Goal: Information Seeking & Learning: Check status

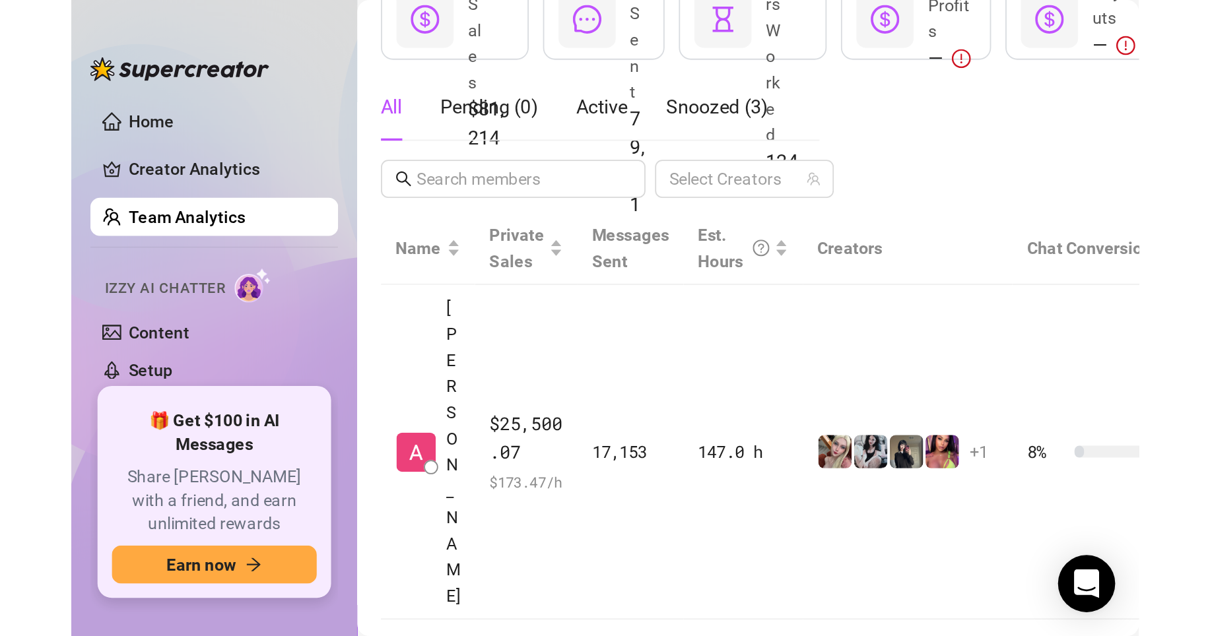
scroll to position [194, 0]
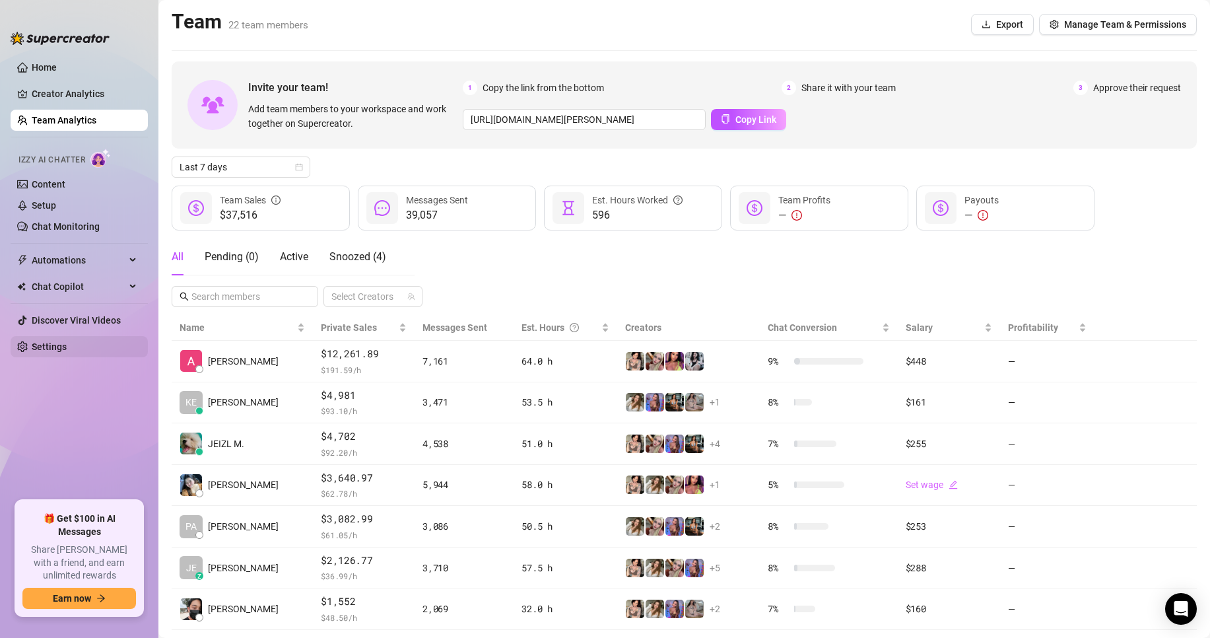
click at [65, 350] on link "Settings" at bounding box center [49, 346] width 35 height 11
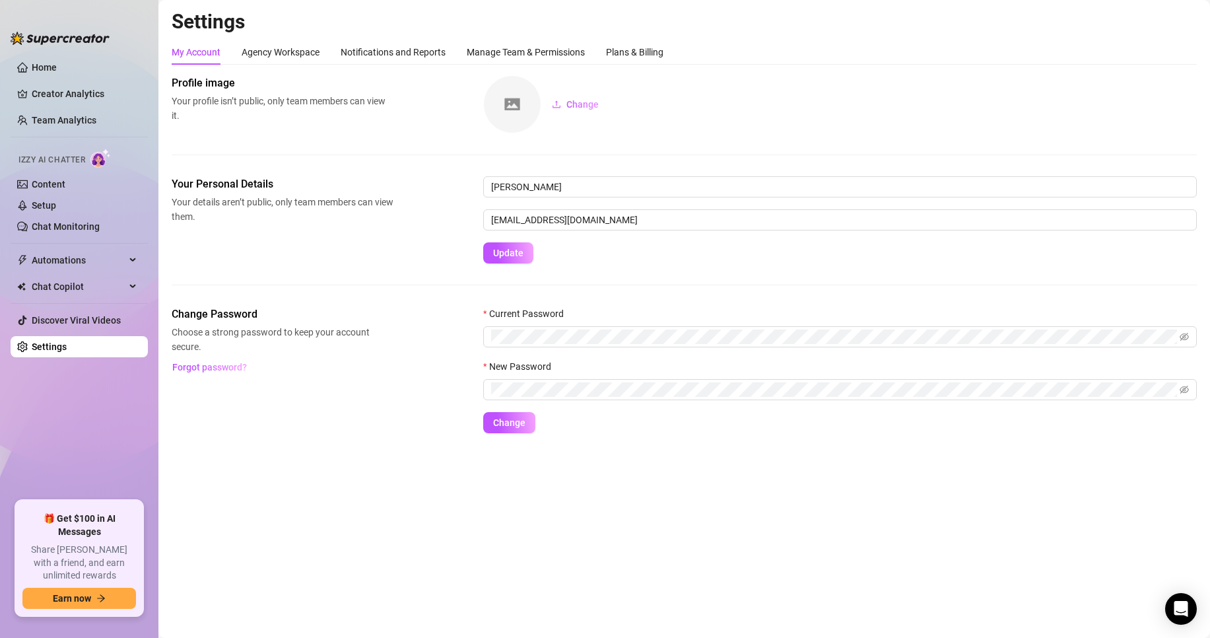
click at [564, 34] on h2 "Settings" at bounding box center [684, 21] width 1025 height 25
click at [562, 51] on div "Manage Team & Permissions" at bounding box center [526, 52] width 118 height 15
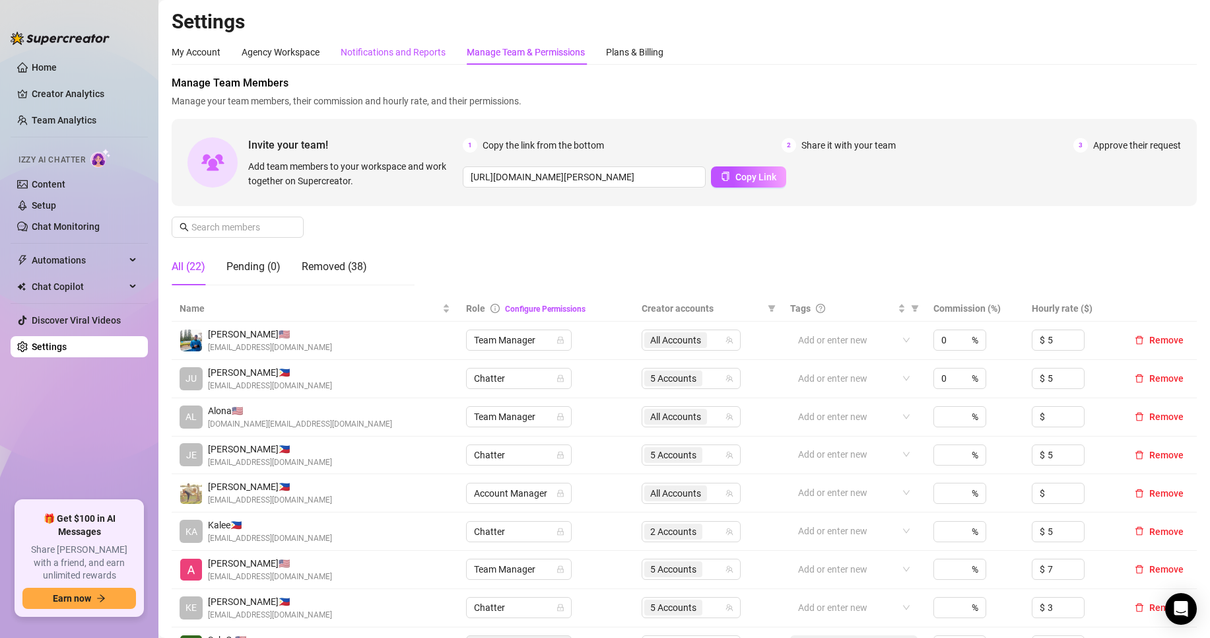
click at [420, 55] on div "Notifications and Reports" at bounding box center [393, 52] width 105 height 15
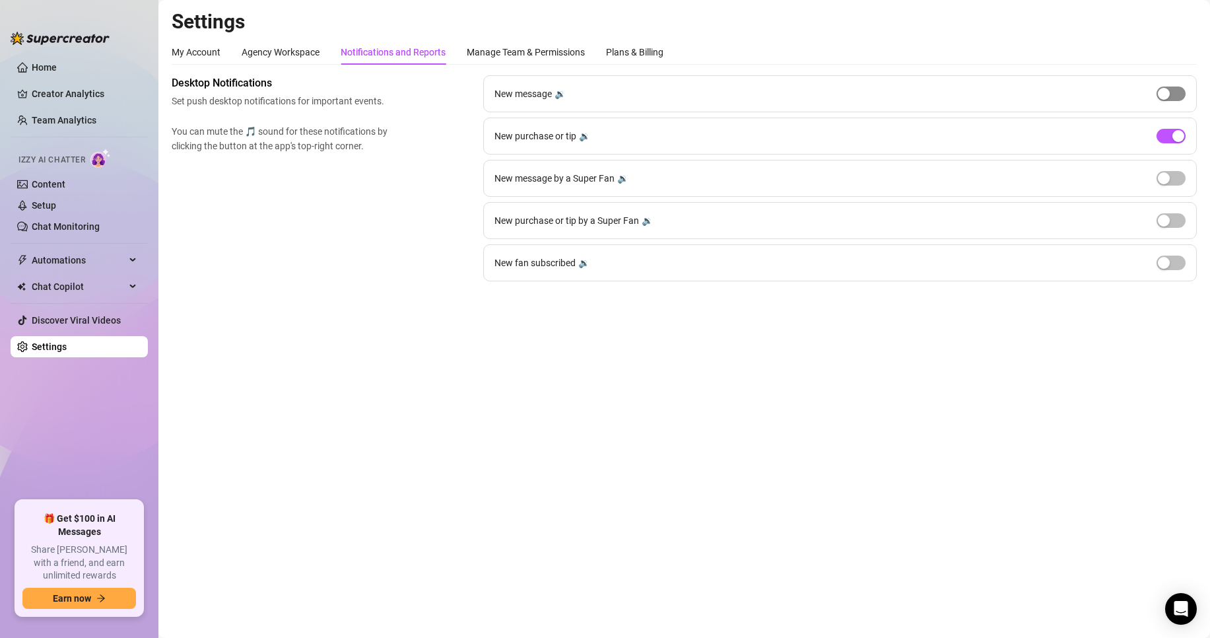
click at [753, 100] on span "button" at bounding box center [1170, 93] width 29 height 15
click at [753, 98] on button "button" at bounding box center [1170, 93] width 29 height 15
click at [753, 98] on div "button" at bounding box center [1164, 94] width 12 height 12
click at [753, 98] on span "button" at bounding box center [1170, 93] width 29 height 15
click at [57, 125] on link "Team Analytics" at bounding box center [64, 120] width 65 height 11
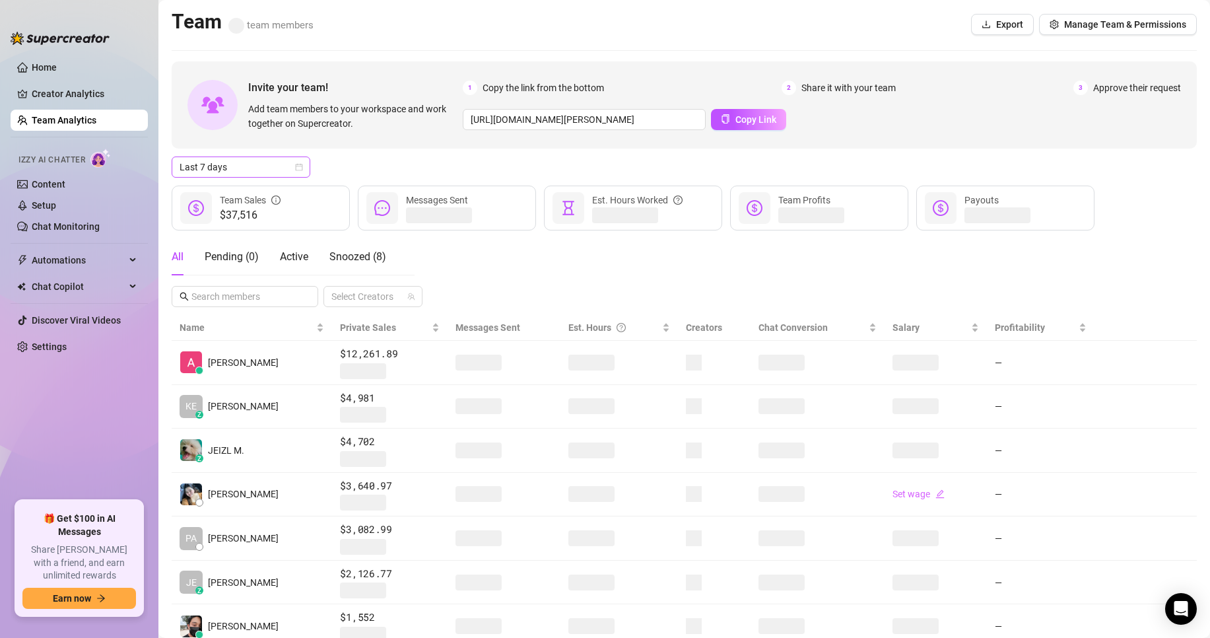
click at [248, 177] on div "Last 7 days" at bounding box center [241, 166] width 139 height 21
click at [234, 282] on div "Custom date" at bounding box center [240, 278] width 117 height 15
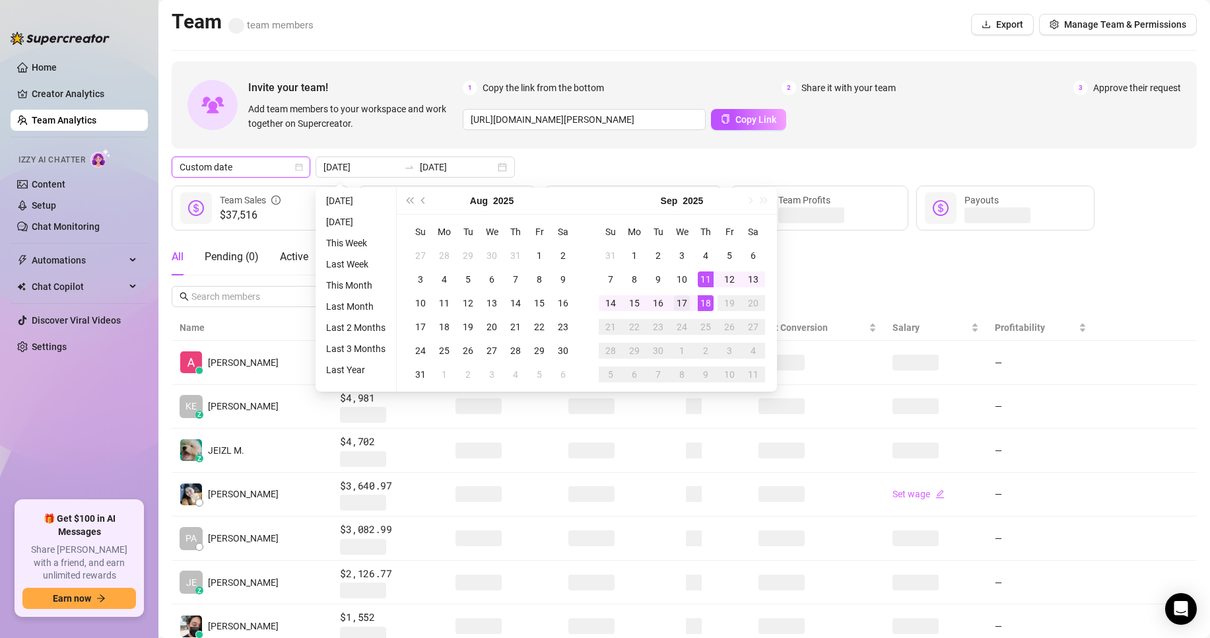
type input "[DATE]"
click at [680, 306] on div "17" at bounding box center [682, 303] width 16 height 16
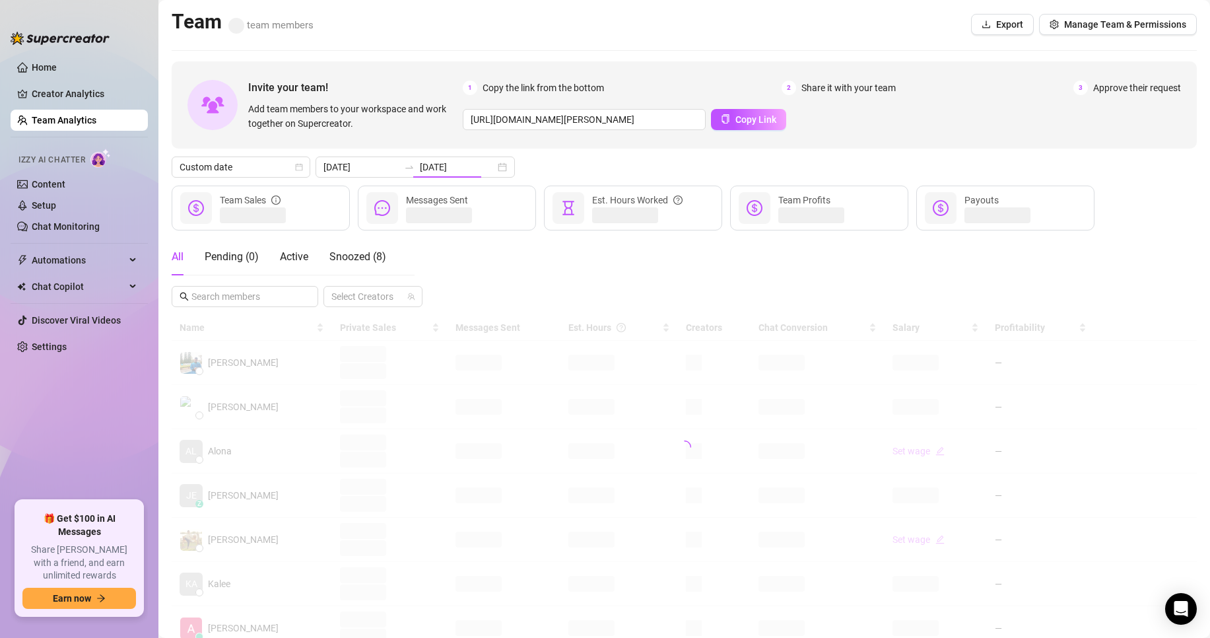
type input "[DATE]"
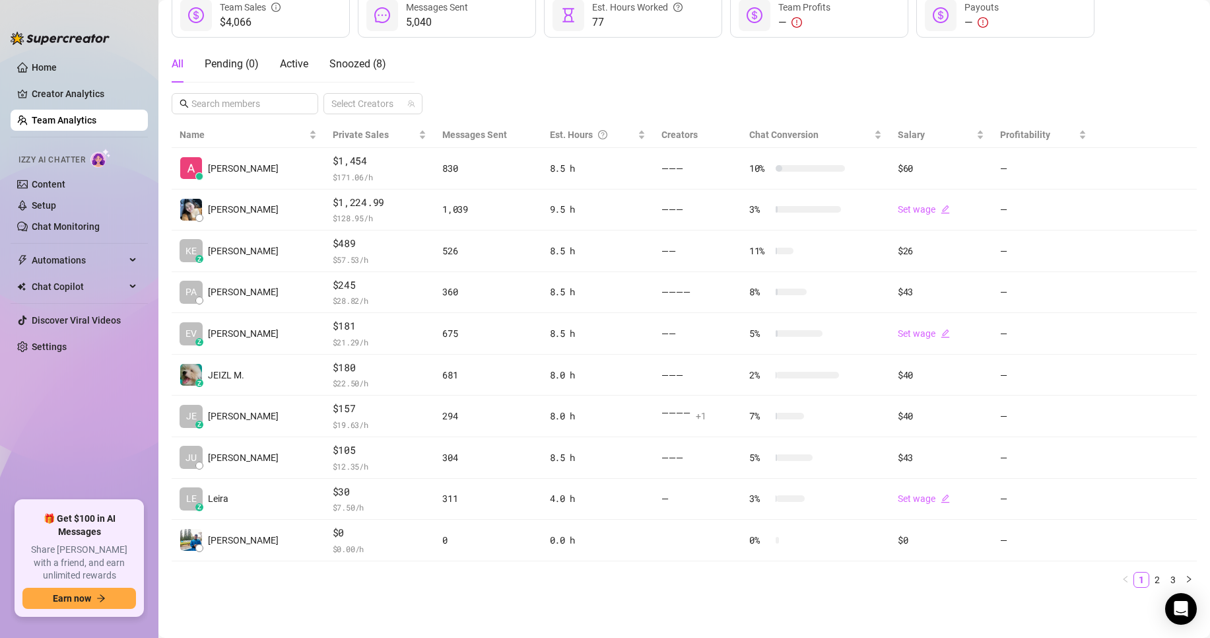
scroll to position [193, 0]
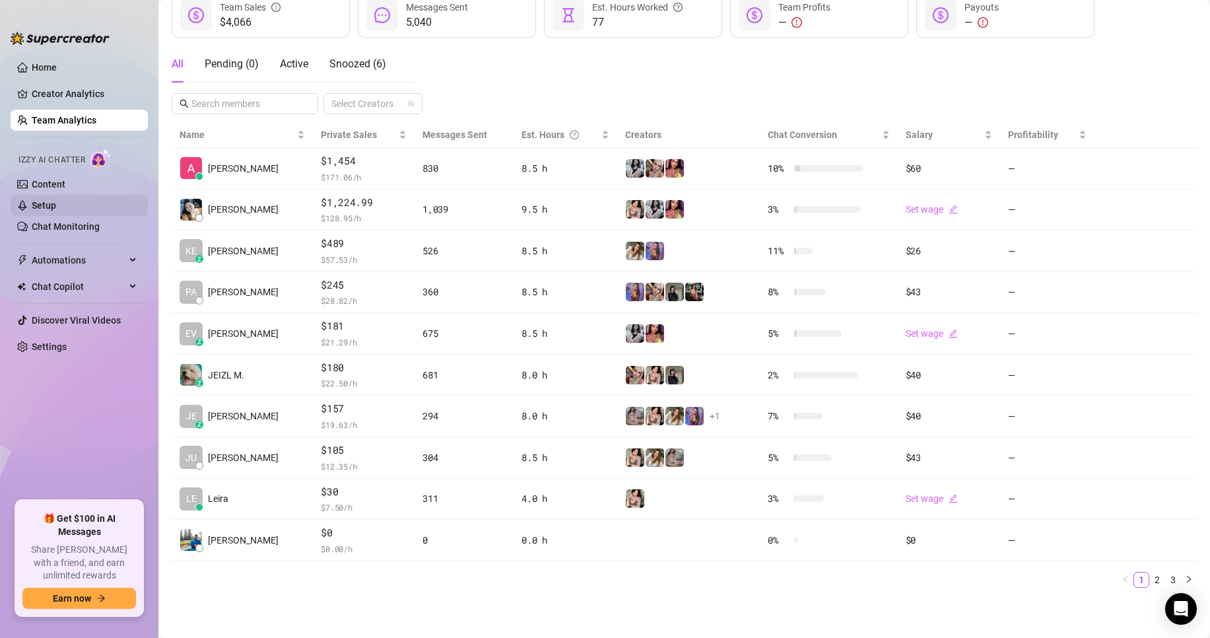
click at [56, 209] on link "Setup" at bounding box center [44, 205] width 24 height 11
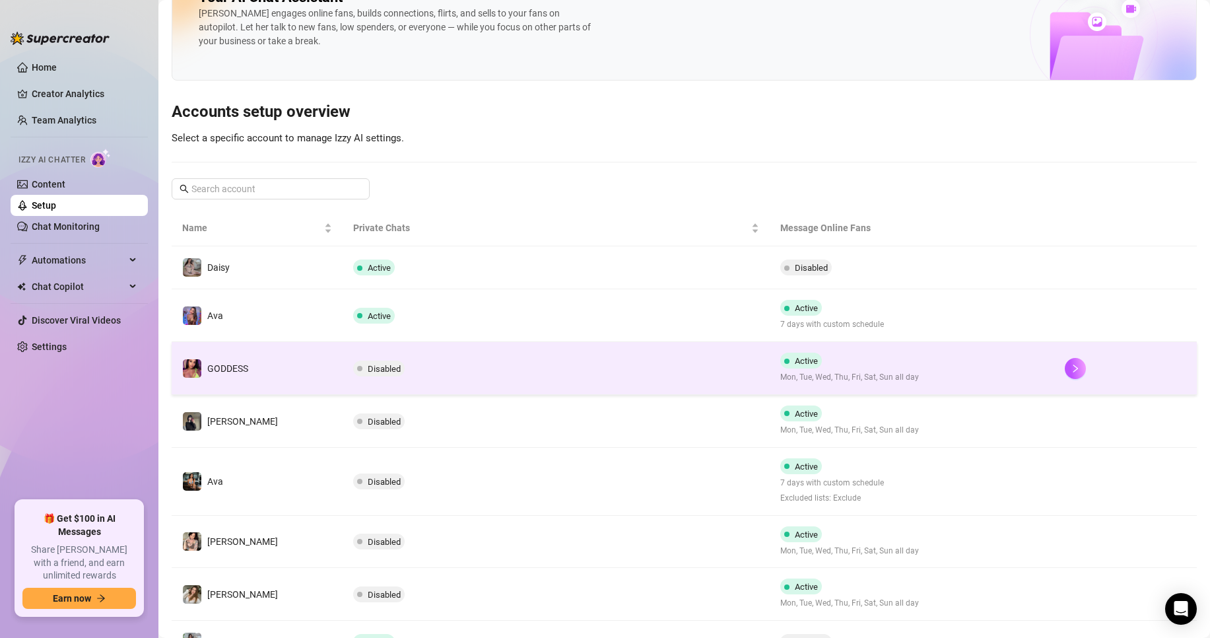
scroll to position [66, 0]
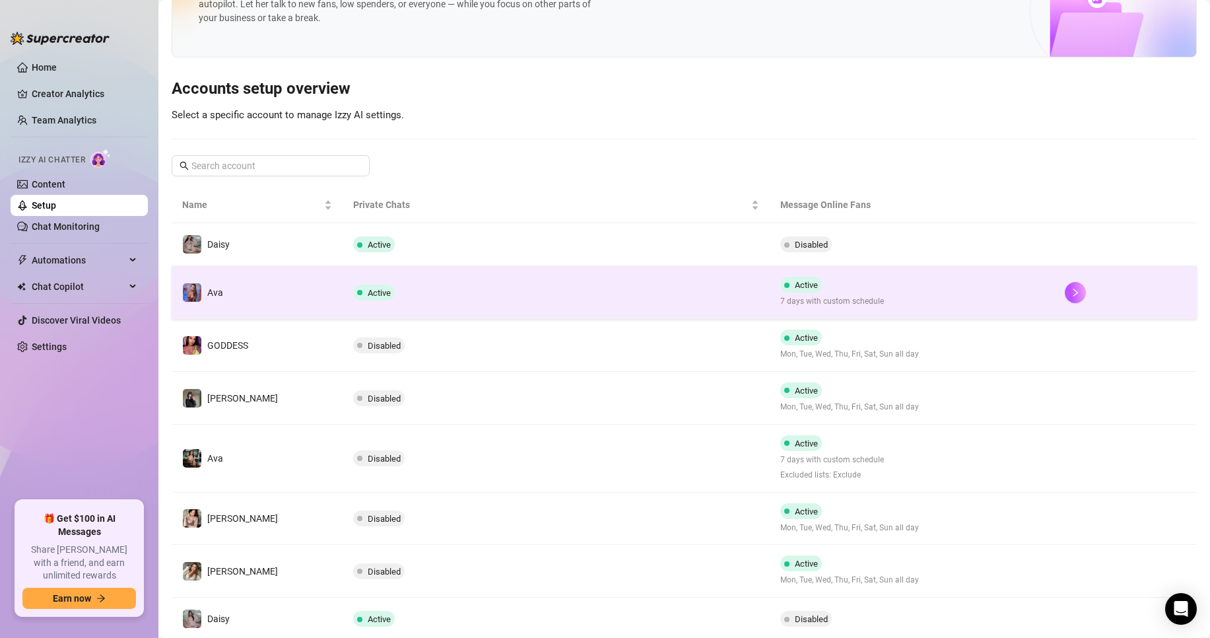
click at [673, 305] on td "Active" at bounding box center [556, 292] width 427 height 53
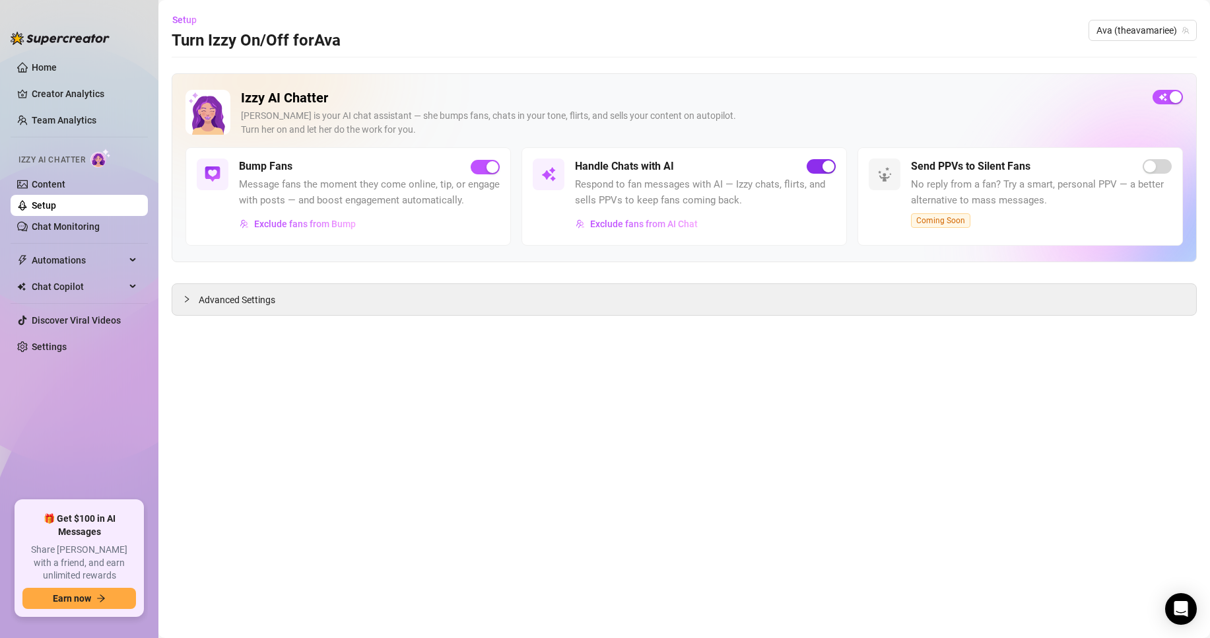
click at [753, 162] on div "button" at bounding box center [828, 166] width 12 height 12
click at [56, 201] on link "Setup" at bounding box center [44, 205] width 24 height 11
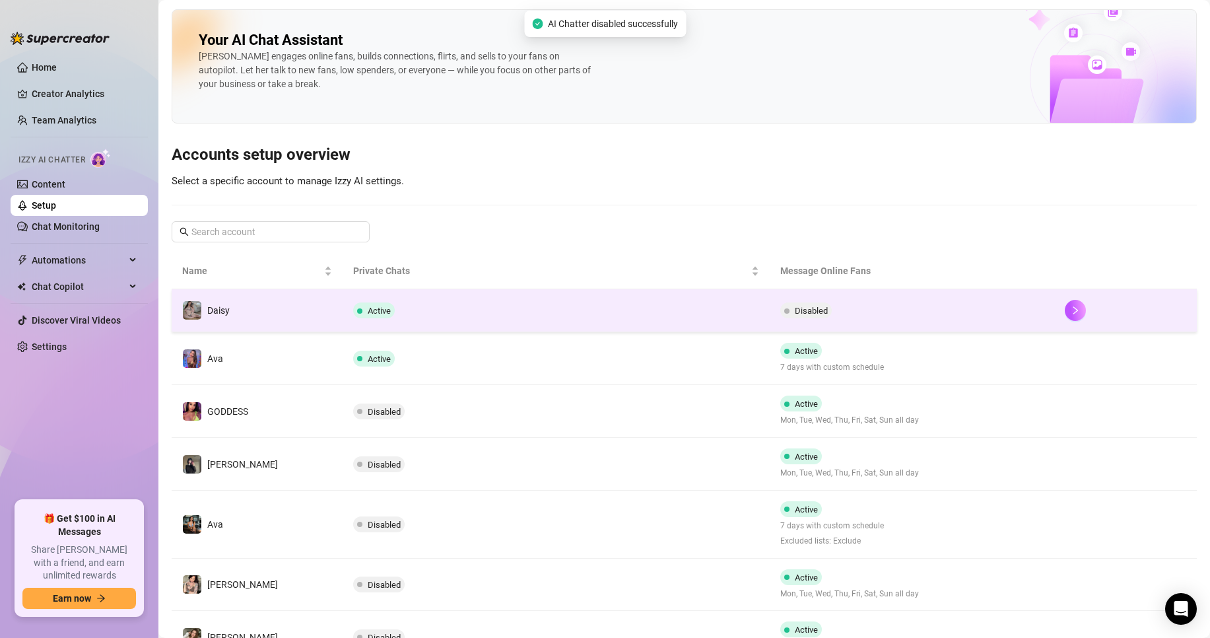
click at [466, 314] on td "Active" at bounding box center [556, 310] width 427 height 43
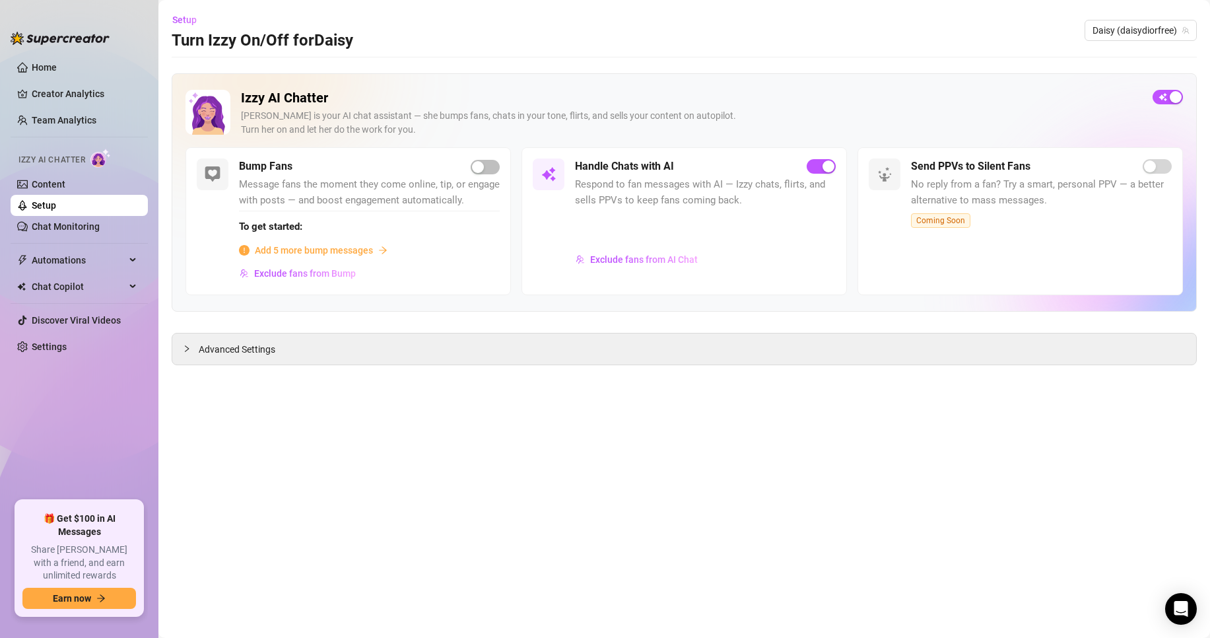
click at [753, 158] on div "Handle Chats with AI" at bounding box center [705, 166] width 261 height 16
click at [753, 164] on div "button" at bounding box center [828, 166] width 12 height 12
drag, startPoint x: 112, startPoint y: 197, endPoint x: 137, endPoint y: 209, distance: 27.8
click at [56, 200] on link "Setup" at bounding box center [44, 205] width 24 height 11
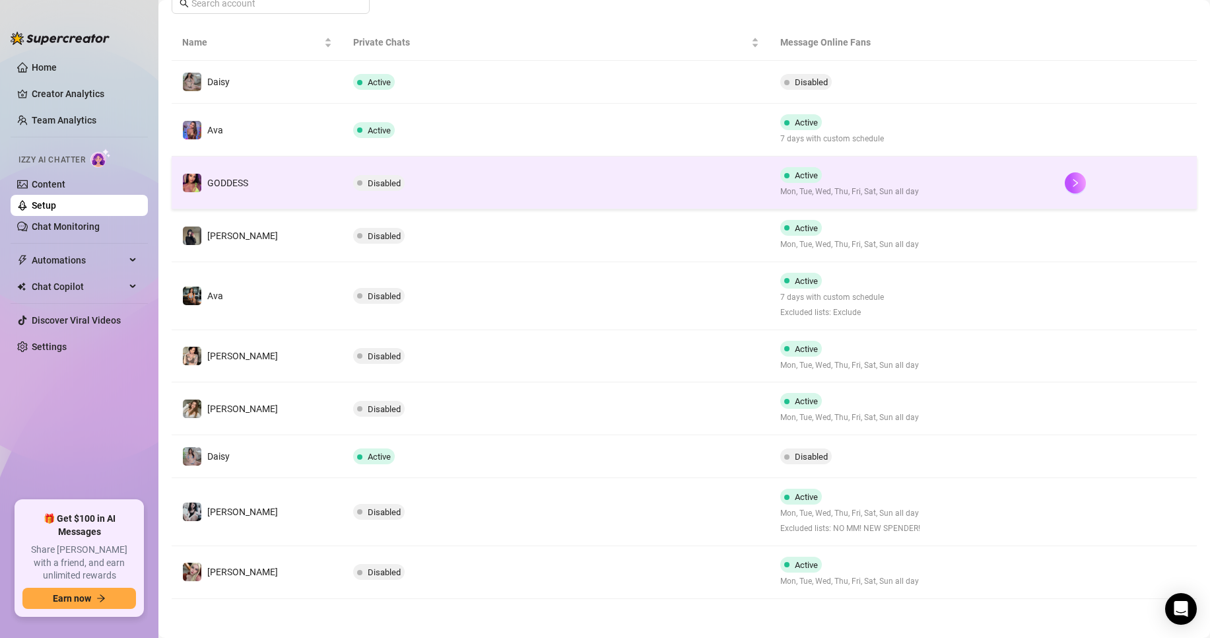
scroll to position [229, 0]
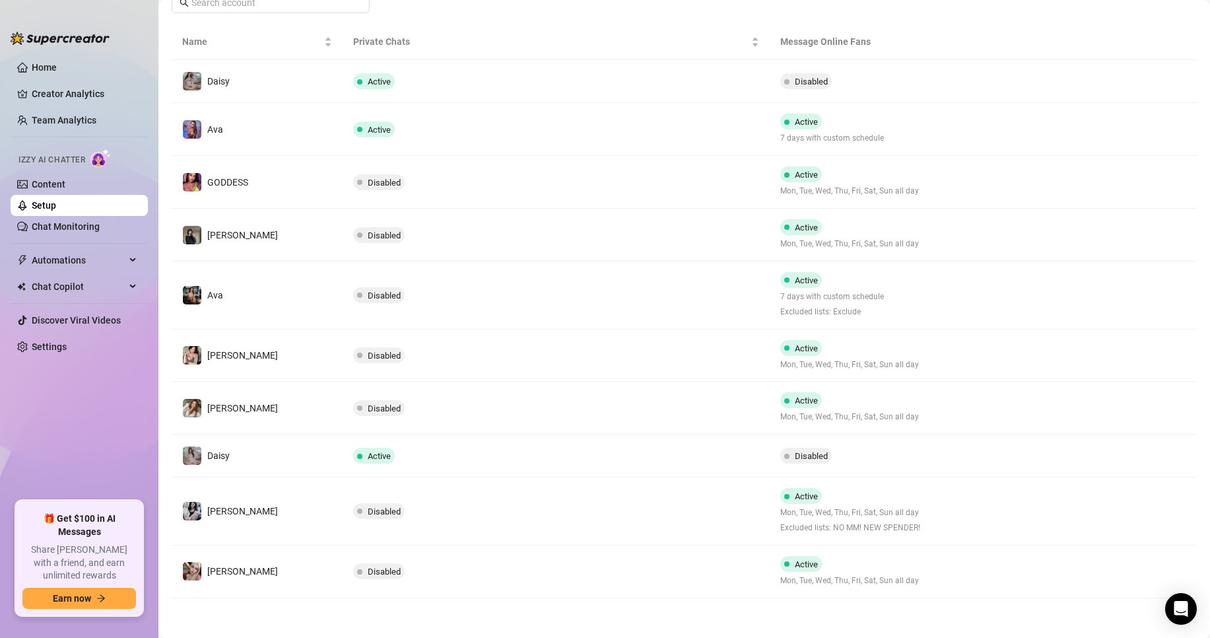
click at [608, 387] on td "Active" at bounding box center [556, 455] width 427 height 43
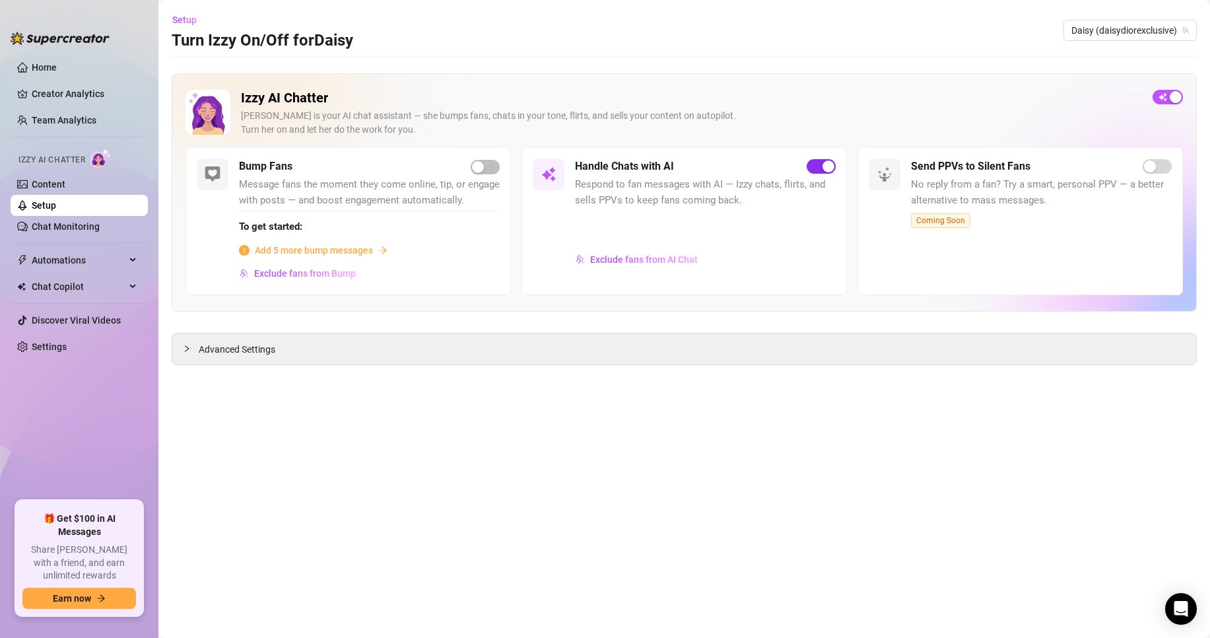
click at [753, 172] on div "button" at bounding box center [828, 166] width 12 height 12
click at [56, 200] on link "Setup" at bounding box center [44, 205] width 24 height 11
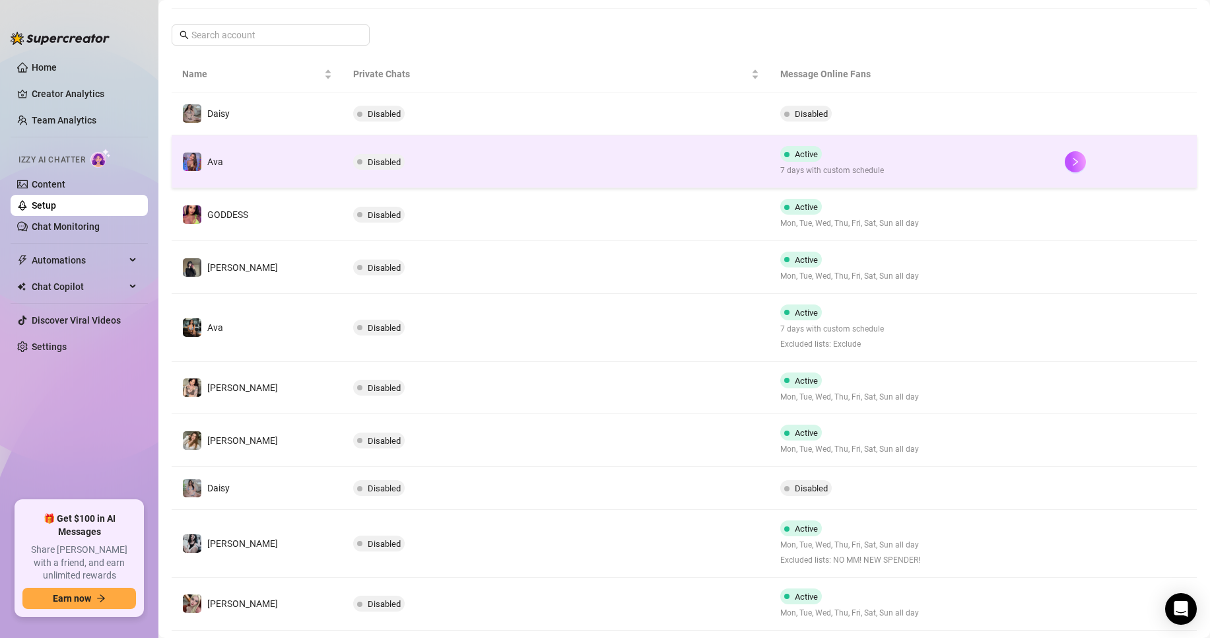
scroll to position [229, 0]
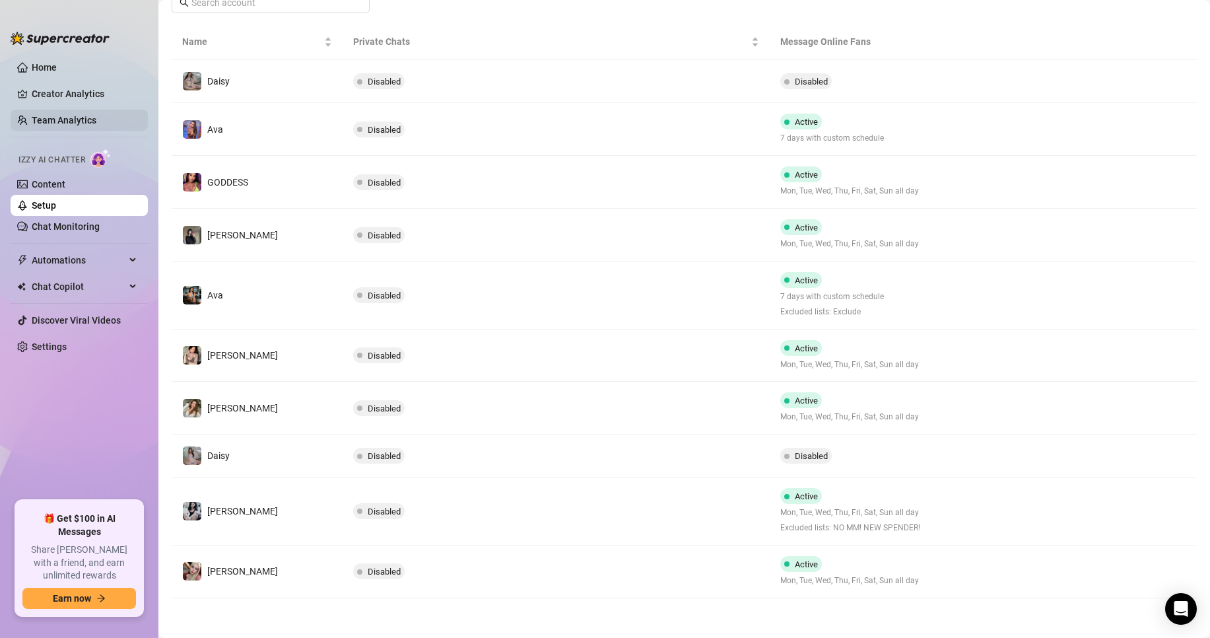
click at [96, 115] on link "Team Analytics" at bounding box center [64, 120] width 65 height 11
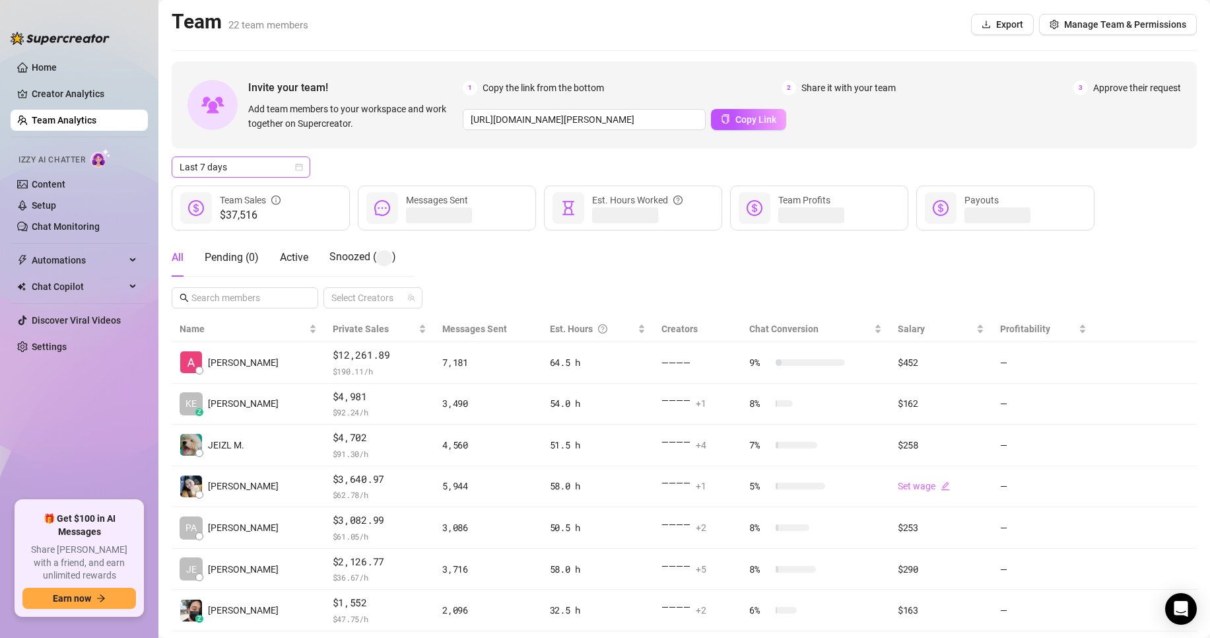
click at [257, 170] on span "Last 7 days" at bounding box center [241, 167] width 123 height 20
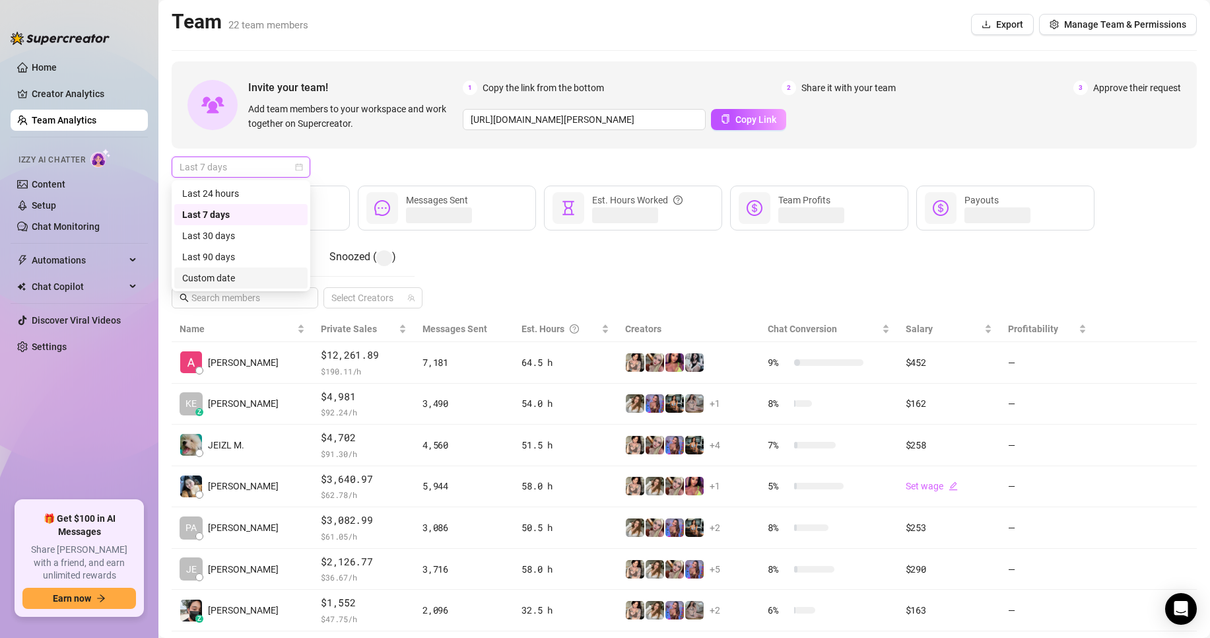
click at [242, 285] on div "Custom date" at bounding box center [240, 277] width 133 height 21
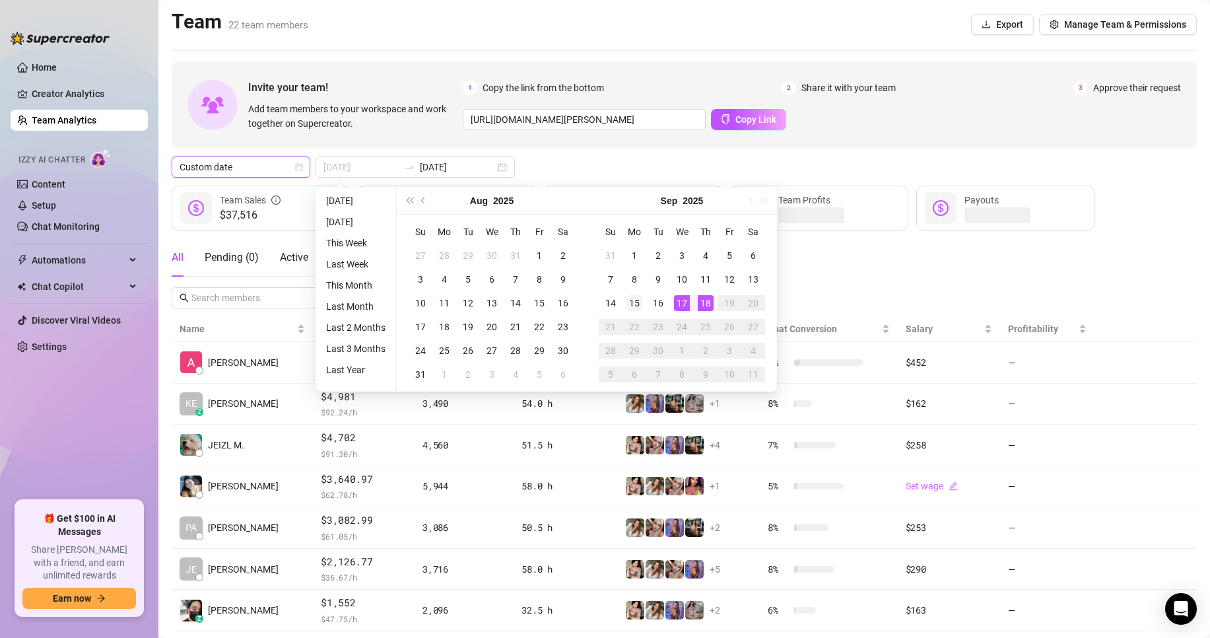
type input "[DATE]"
click at [637, 298] on div "15" at bounding box center [634, 303] width 16 height 16
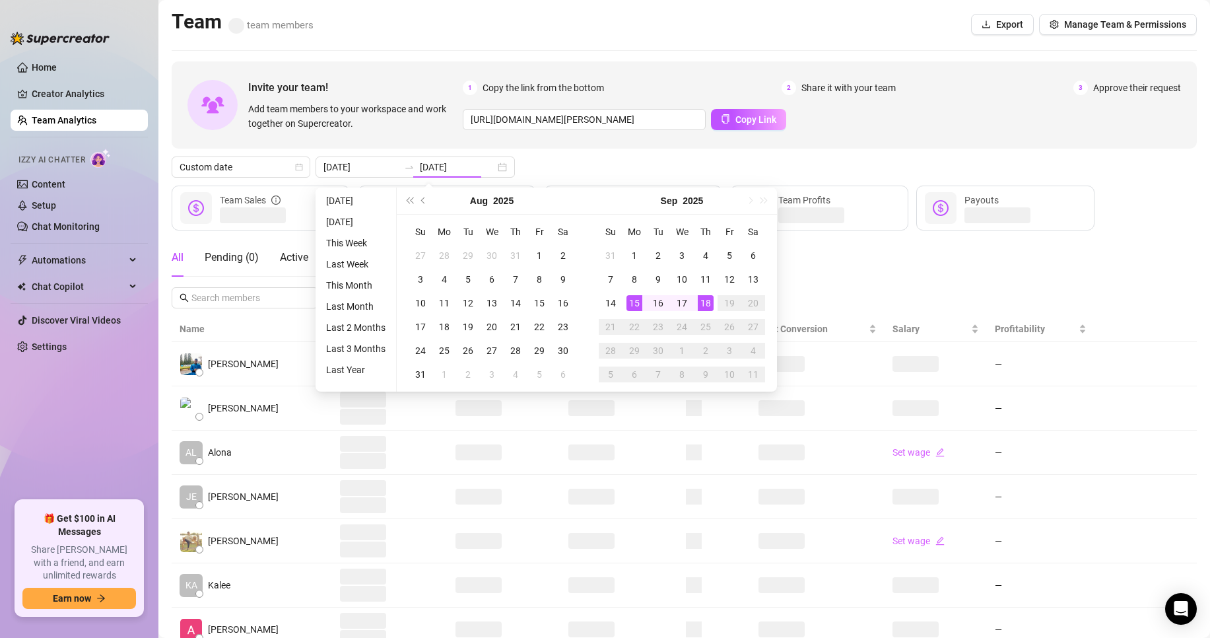
type input "[DATE]"
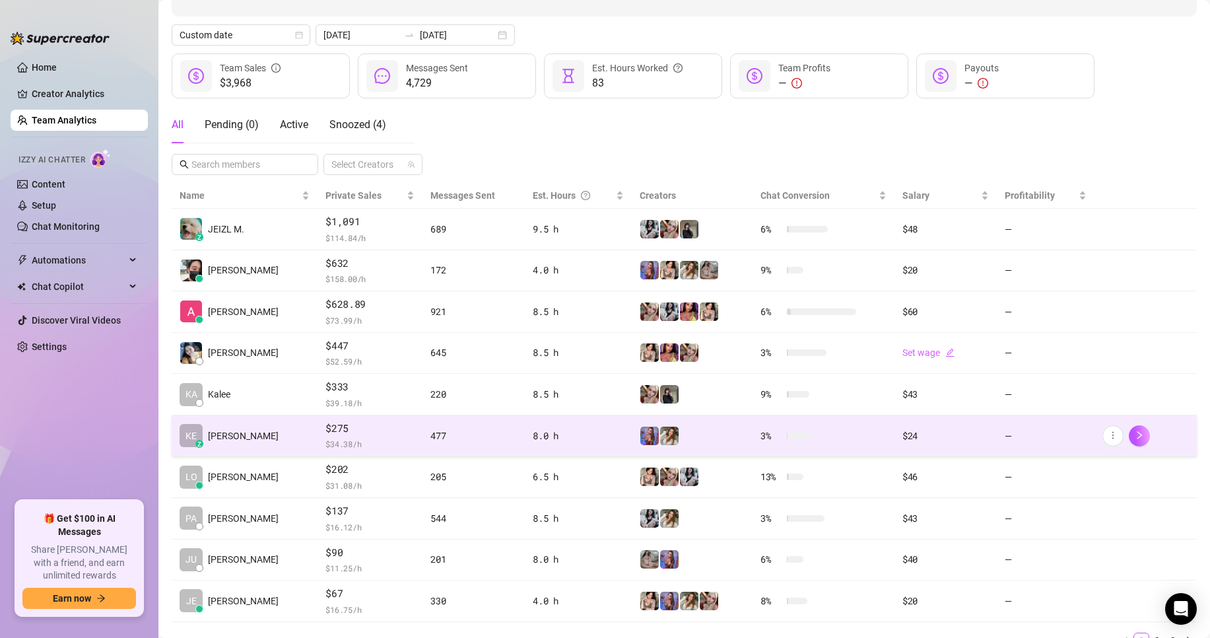
scroll to position [193, 0]
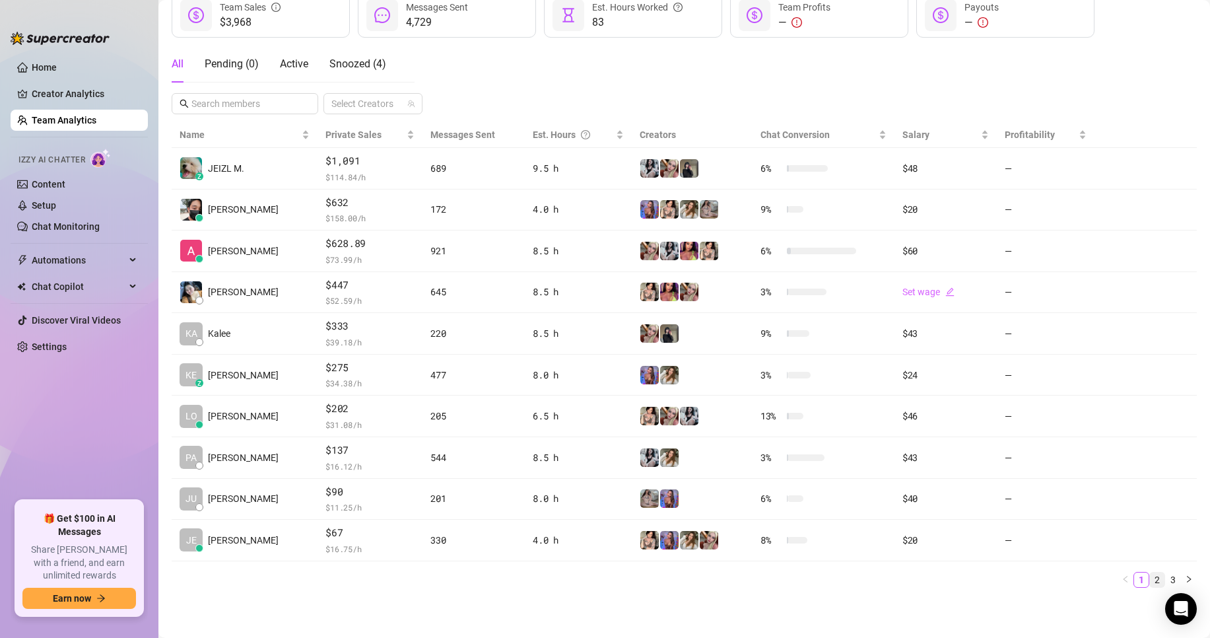
click at [1150, 577] on link "2" at bounding box center [1157, 579] width 15 height 15
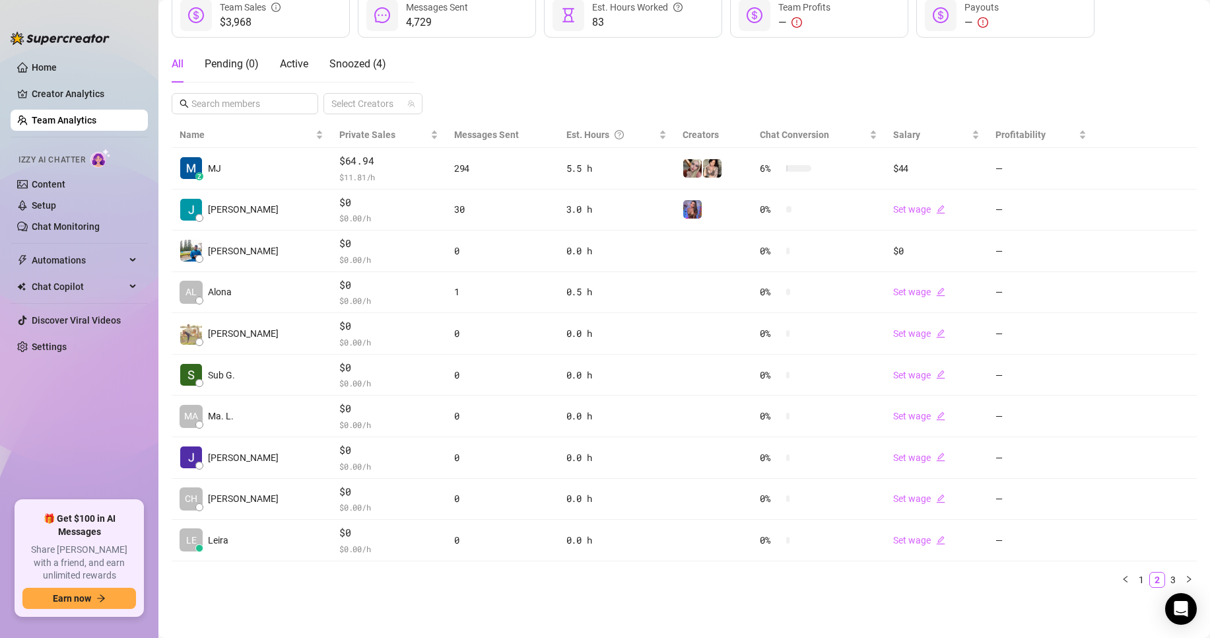
scroll to position [0, 0]
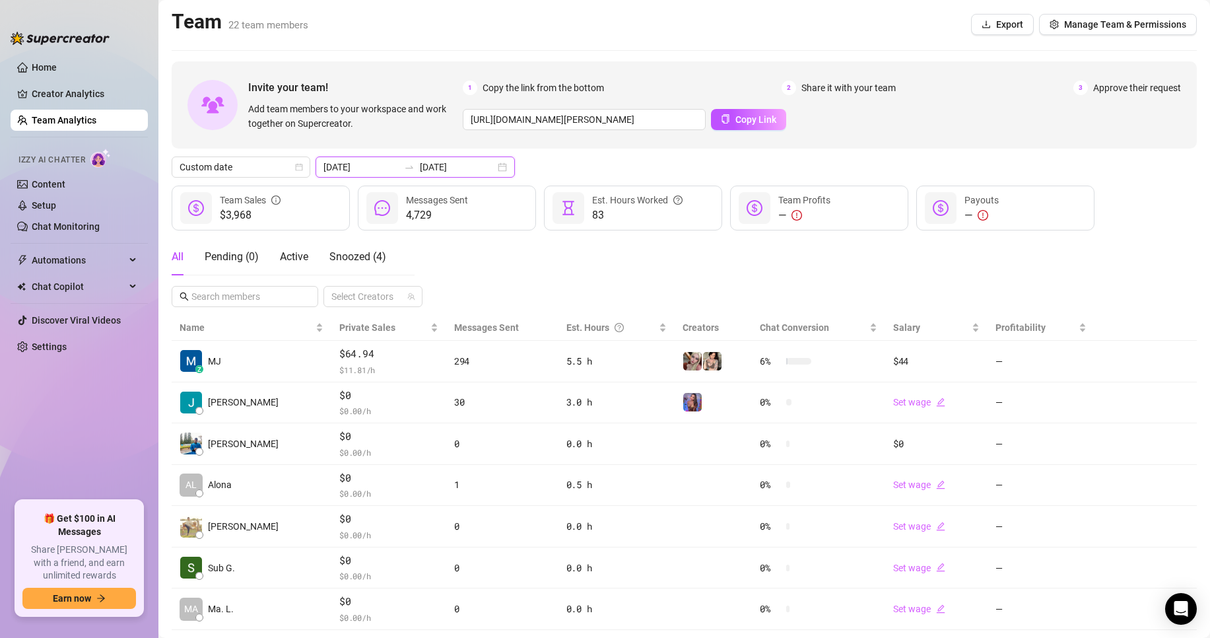
click at [446, 172] on input "[DATE]" at bounding box center [457, 167] width 75 height 15
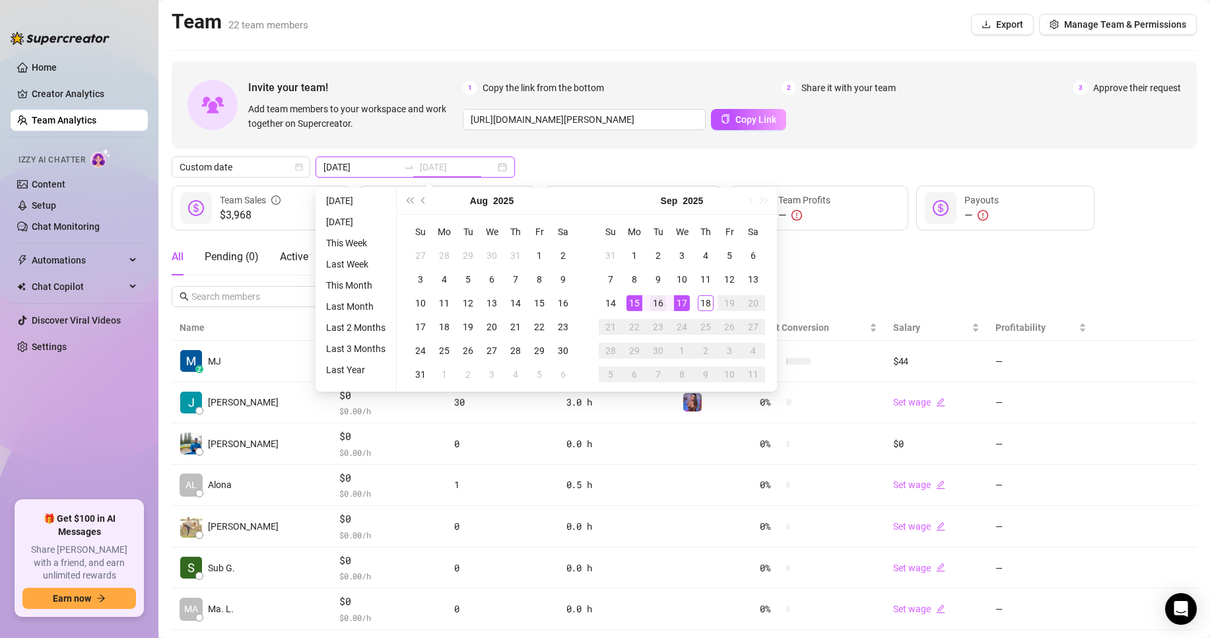
type input "[DATE]"
click at [662, 300] on div "16" at bounding box center [658, 303] width 16 height 16
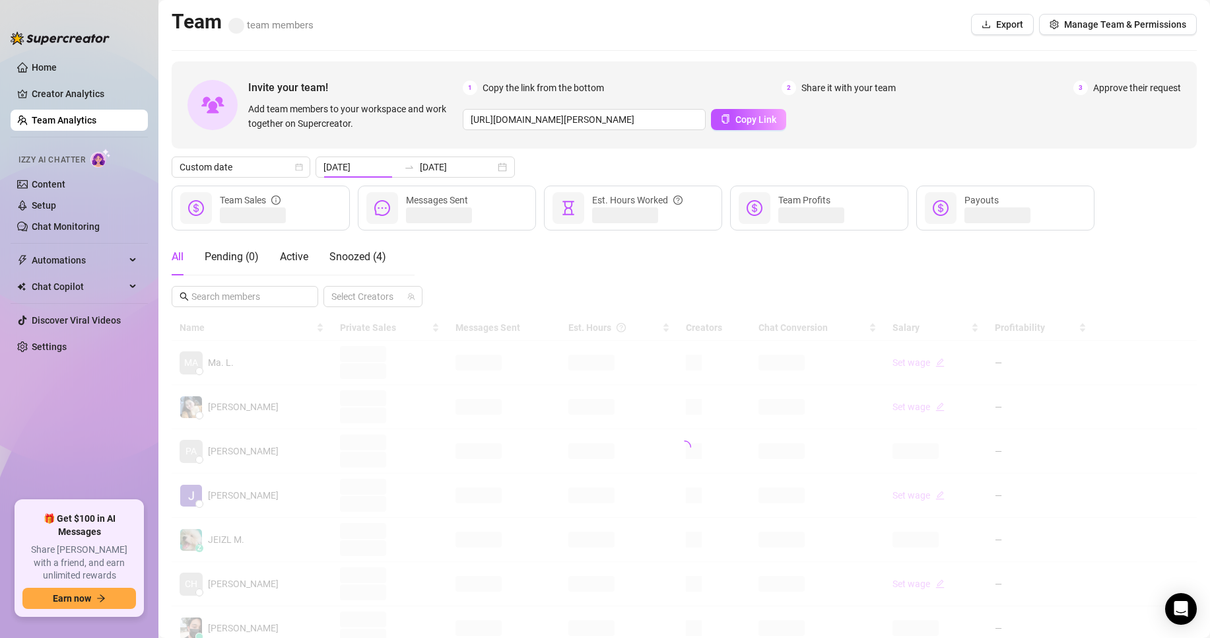
type input "[DATE]"
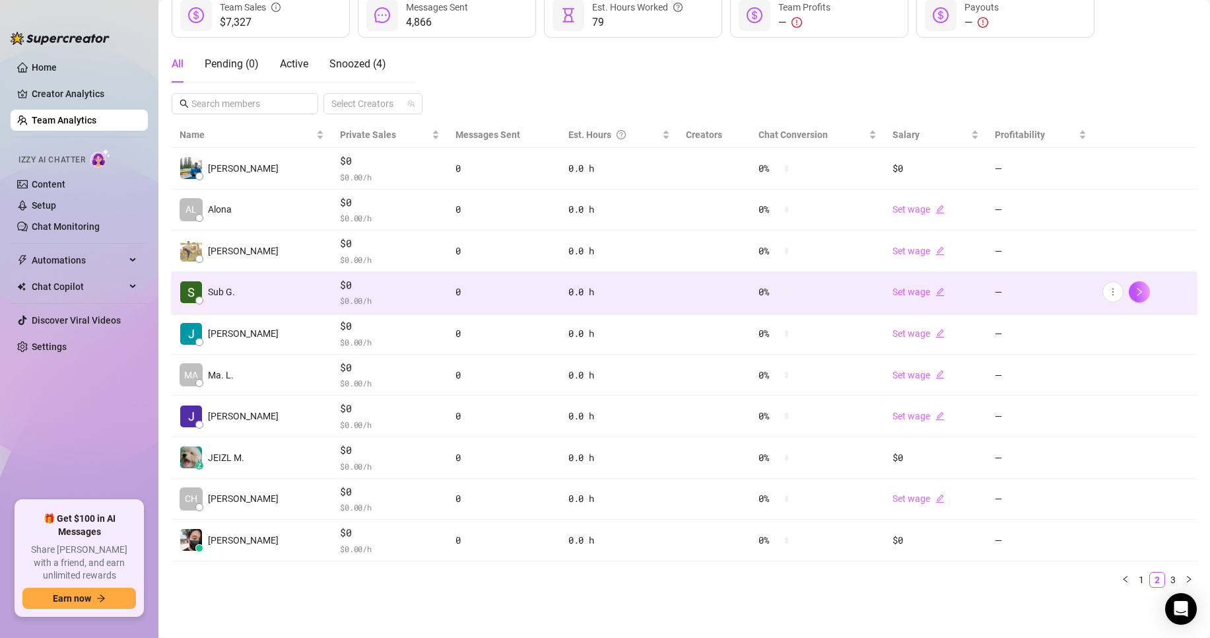
scroll to position [193, 0]
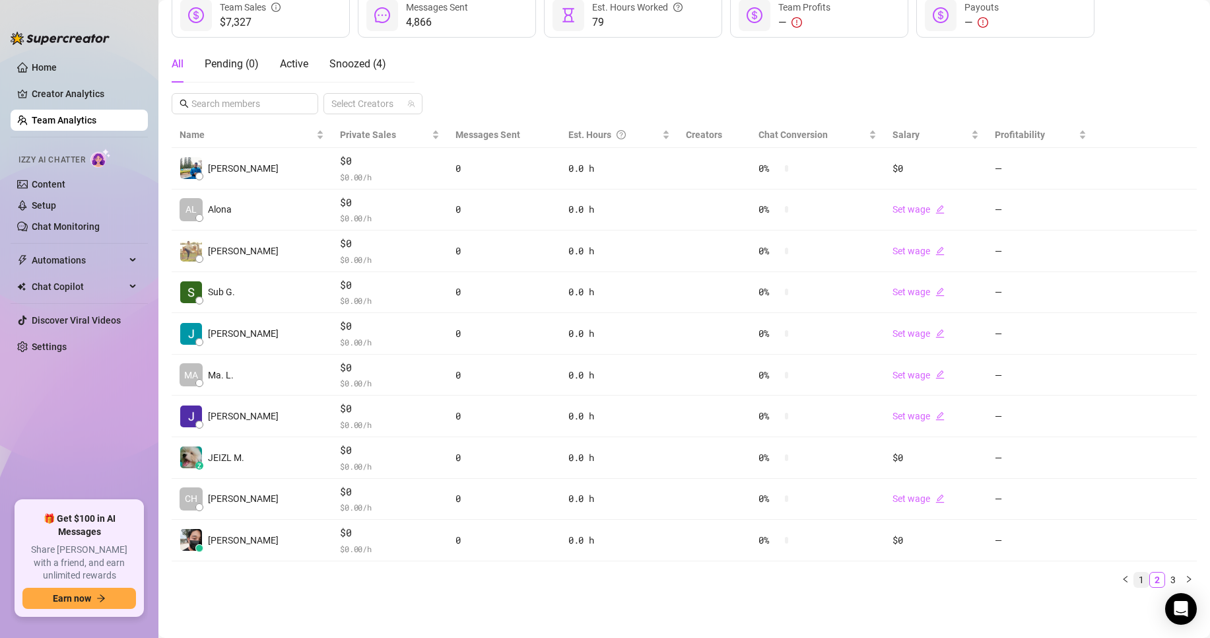
click at [1134, 581] on link "1" at bounding box center [1141, 579] width 15 height 15
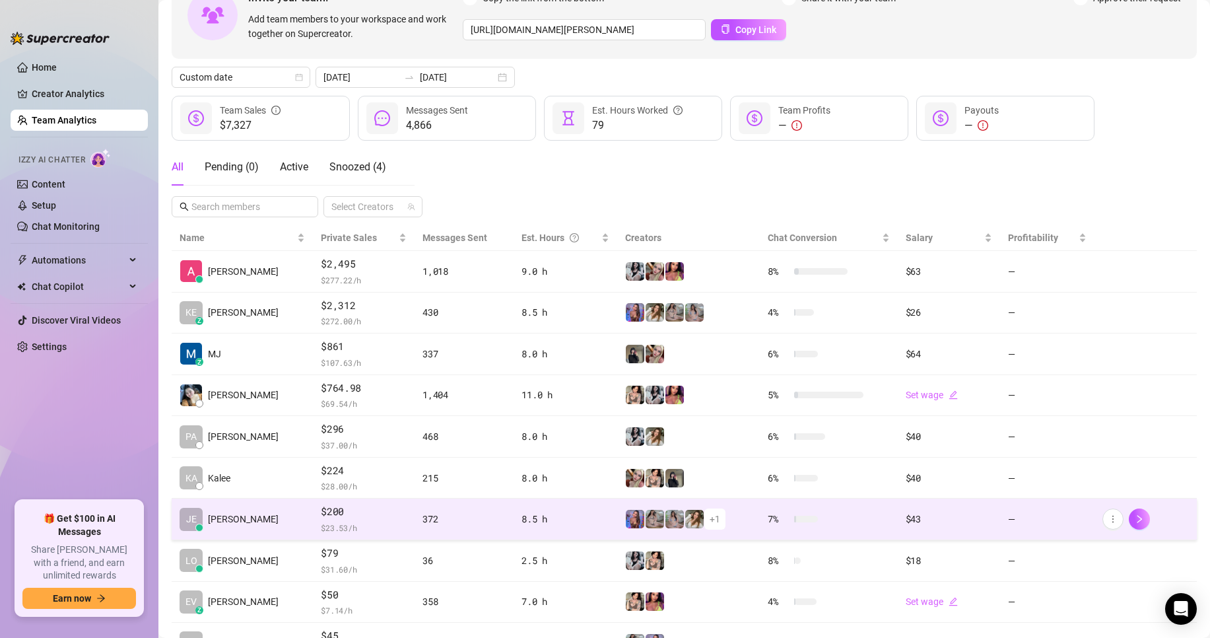
scroll to position [0, 0]
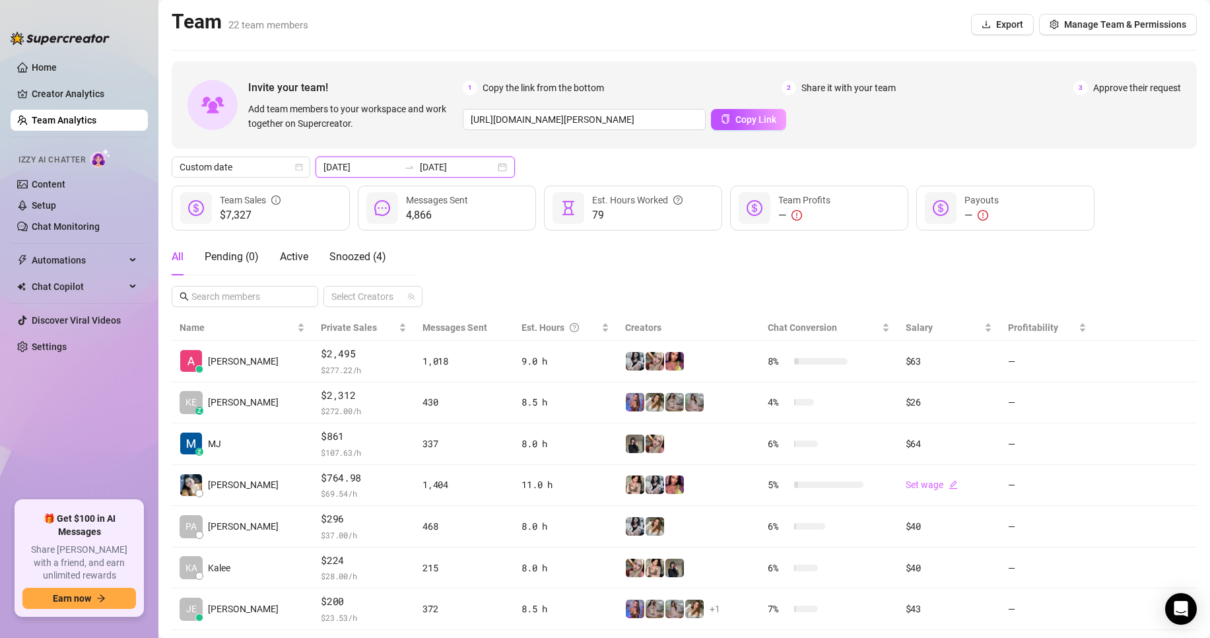
click at [469, 162] on input "[DATE]" at bounding box center [457, 167] width 75 height 15
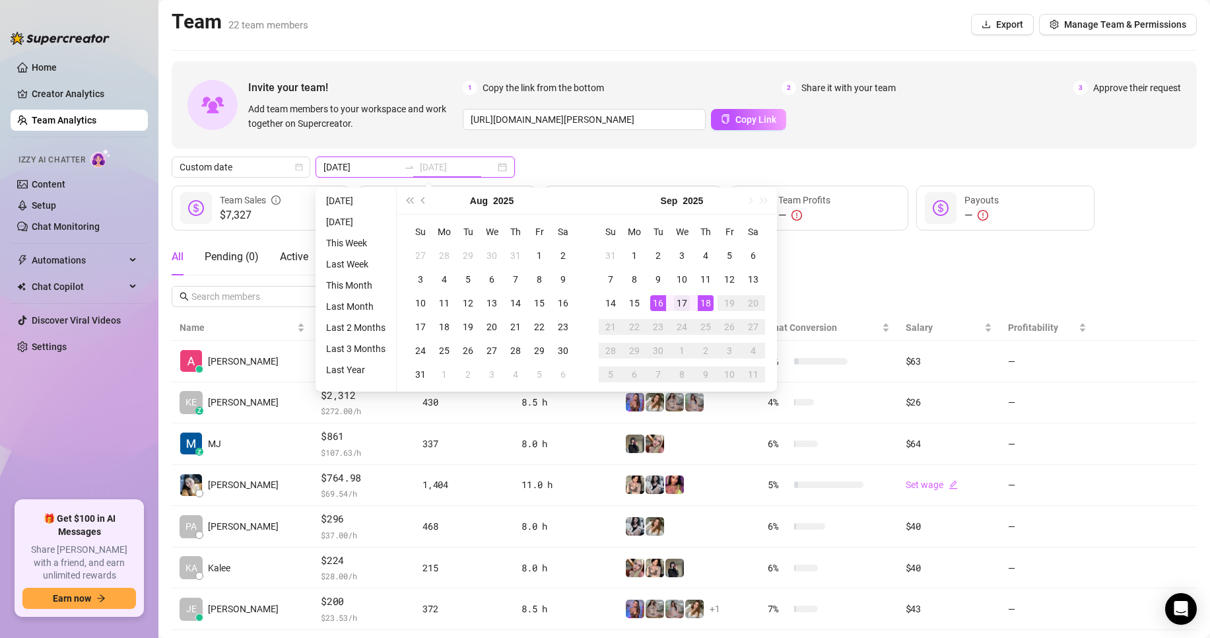
type input "[DATE]"
click at [677, 300] on div "17" at bounding box center [682, 303] width 16 height 16
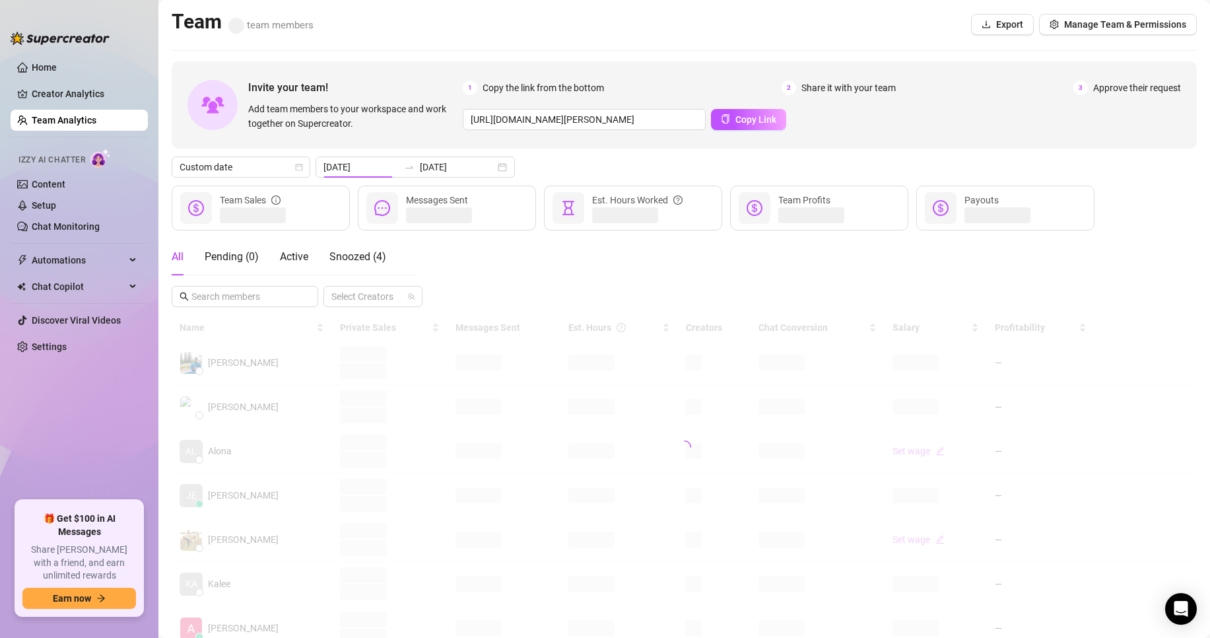
type input "[DATE]"
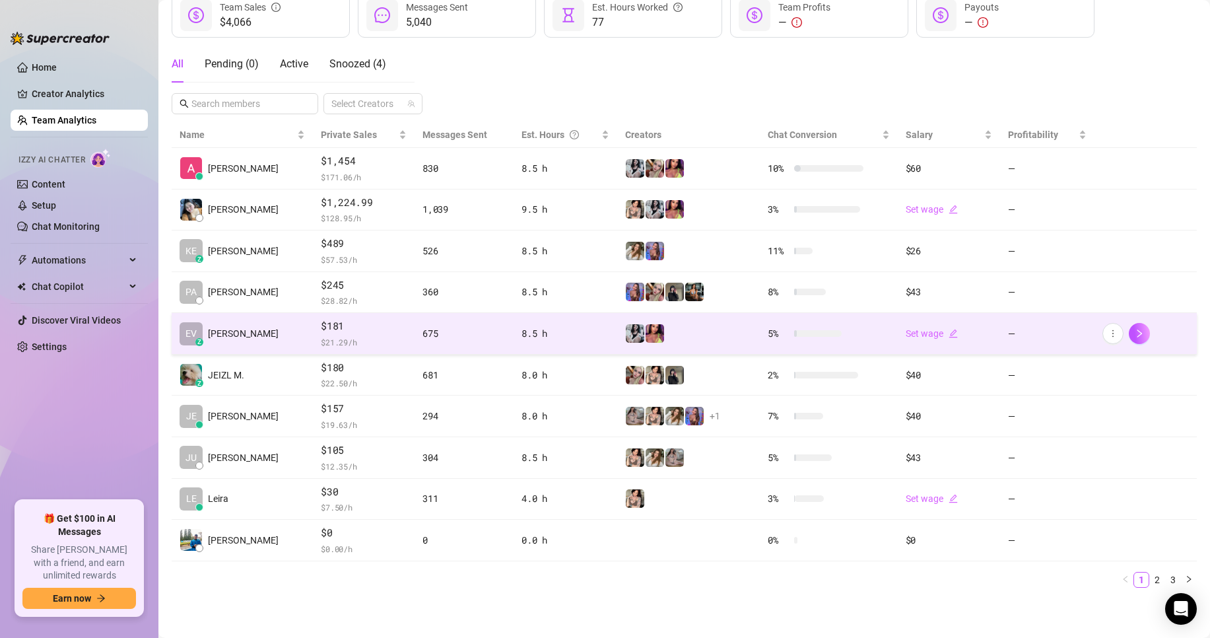
scroll to position [193, 0]
